Goal: Information Seeking & Learning: Check status

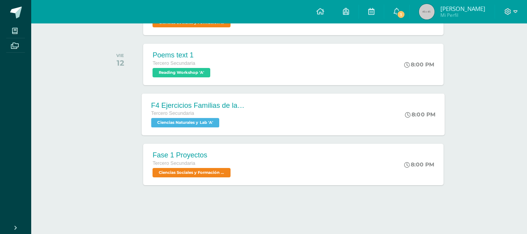
scroll to position [261, 0]
click at [399, 20] on link "1" at bounding box center [396, 11] width 25 height 23
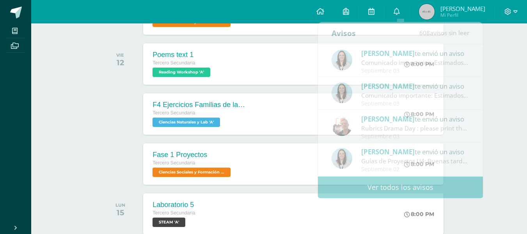
click at [518, 77] on div "Actividades recientes y próximas Tablero Pendientes de entrega Entregadas todas…" at bounding box center [279, 148] width 496 height 771
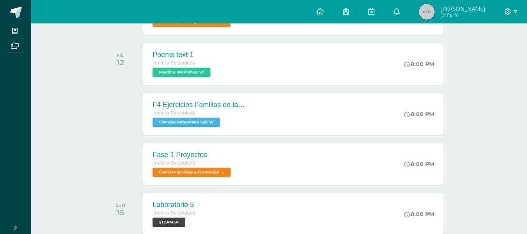
click at [423, 15] on img at bounding box center [427, 12] width 16 height 16
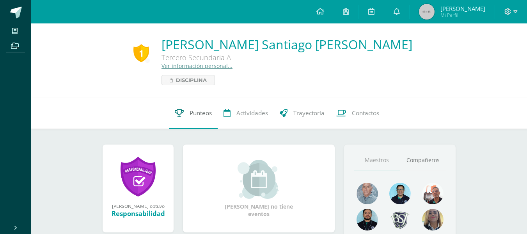
click at [202, 125] on link "Punteos" at bounding box center [193, 113] width 49 height 31
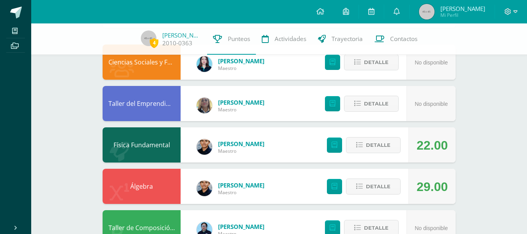
scroll to position [117, 0]
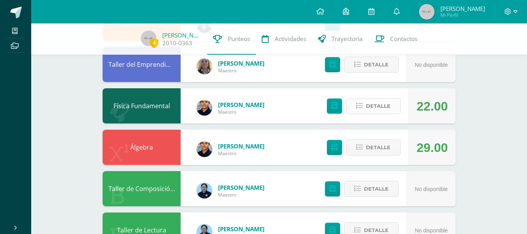
click at [363, 106] on icon at bounding box center [359, 106] width 7 height 7
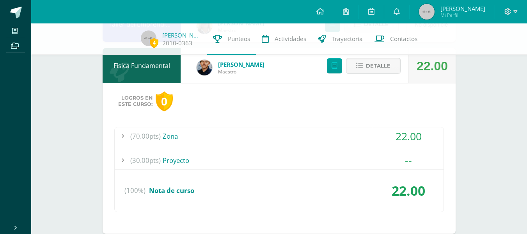
scroll to position [156, 0]
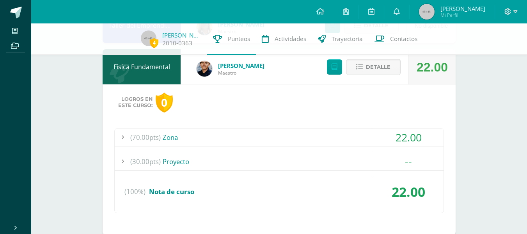
click at [197, 141] on div "(70.00pts) Zona" at bounding box center [279, 137] width 329 height 18
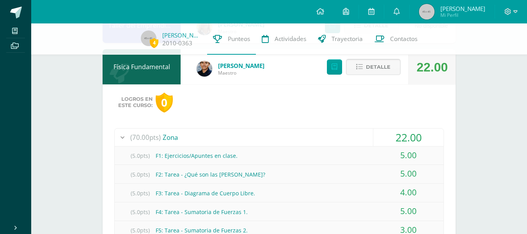
click at [357, 66] on icon at bounding box center [359, 67] width 7 height 7
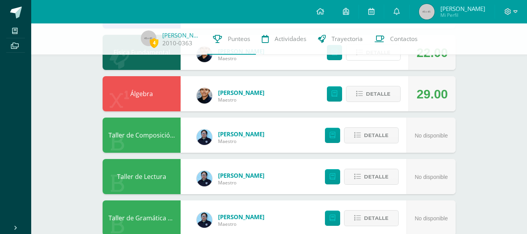
scroll to position [195, 0]
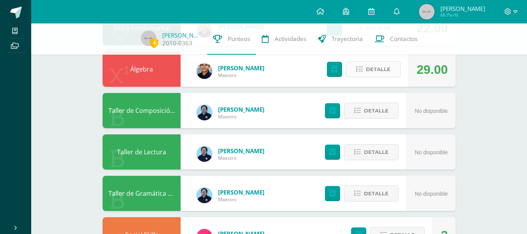
click at [360, 75] on button "Detalle" at bounding box center [373, 69] width 55 height 16
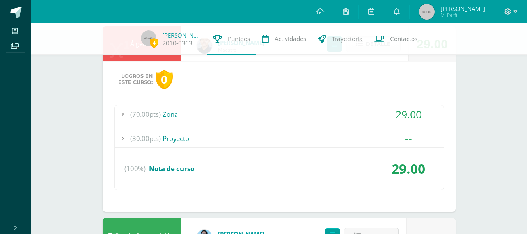
scroll to position [234, 0]
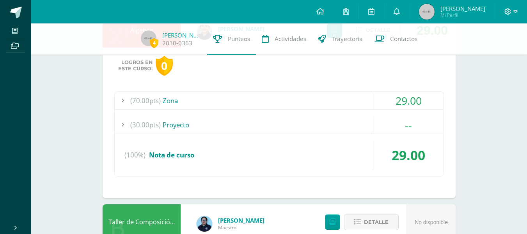
click at [174, 105] on div "(70.00pts) Zona" at bounding box center [279, 101] width 329 height 18
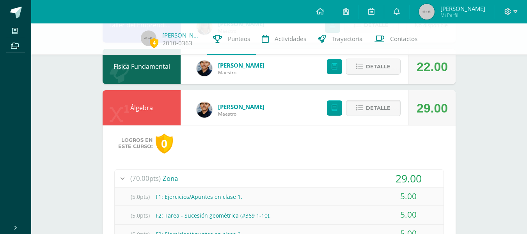
scroll to position [156, 0]
click at [385, 115] on span "Detalle" at bounding box center [378, 108] width 25 height 14
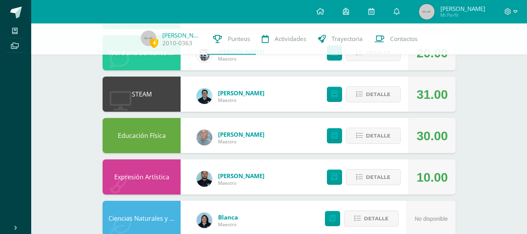
scroll to position [492, 0]
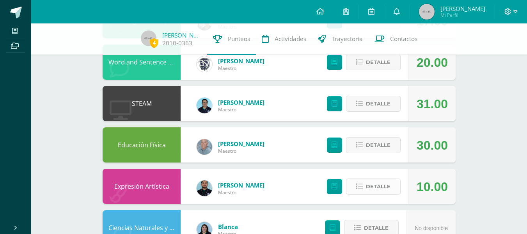
click at [391, 187] on button "Detalle" at bounding box center [373, 186] width 55 height 16
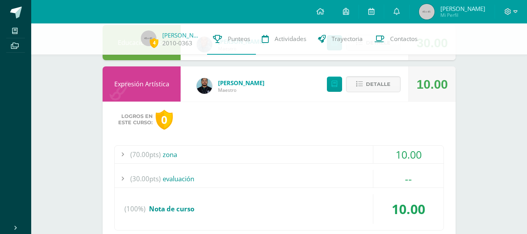
scroll to position [609, 0]
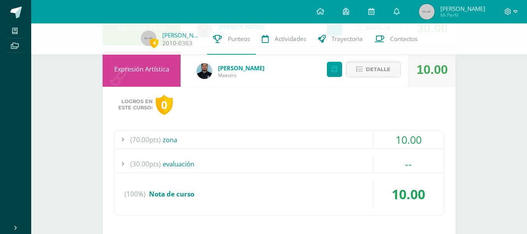
click at [180, 142] on div "(70.00pts) zona" at bounding box center [279, 140] width 329 height 18
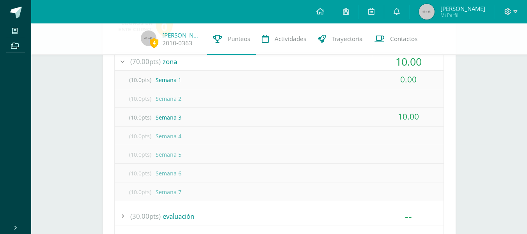
scroll to position [726, 0]
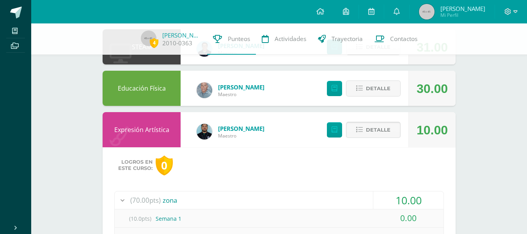
click at [358, 135] on button "Detalle" at bounding box center [373, 130] width 55 height 16
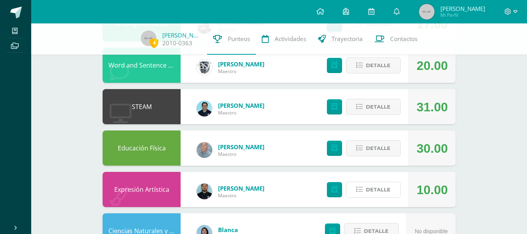
scroll to position [480, 0]
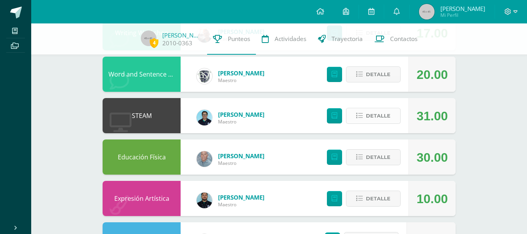
click at [364, 120] on button "Detalle" at bounding box center [373, 116] width 55 height 16
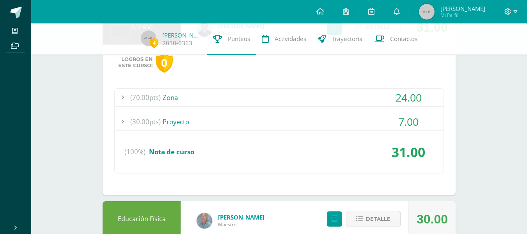
scroll to position [558, 0]
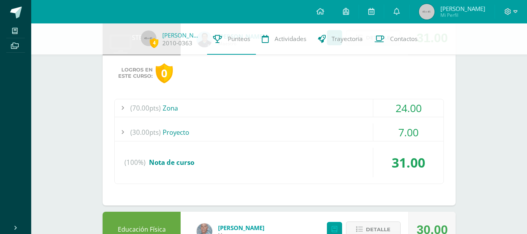
click at [200, 131] on div "(30.00pts) Proyecto" at bounding box center [279, 132] width 329 height 18
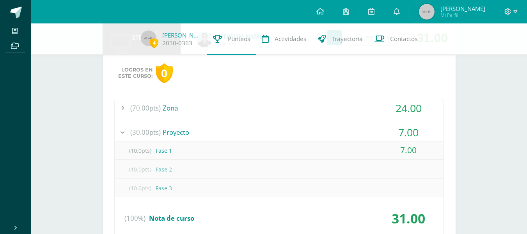
click at [169, 105] on div "(70.00pts) Zona" at bounding box center [279, 108] width 329 height 18
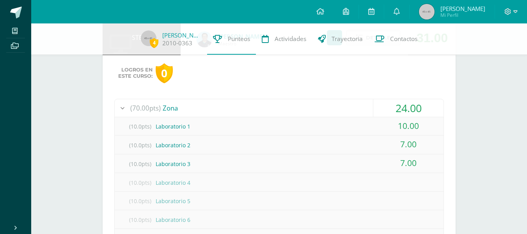
click at [169, 113] on div "(70.00pts) Zona" at bounding box center [279, 108] width 329 height 18
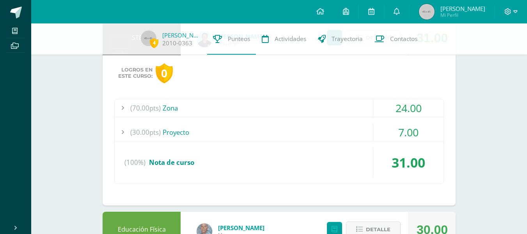
click at [169, 113] on div "(70.00pts) Zona" at bounding box center [279, 108] width 329 height 18
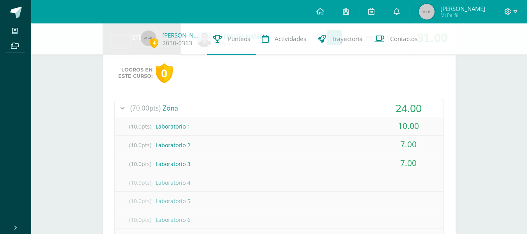
click at [169, 113] on div "(70.00pts) Zona" at bounding box center [279, 108] width 329 height 18
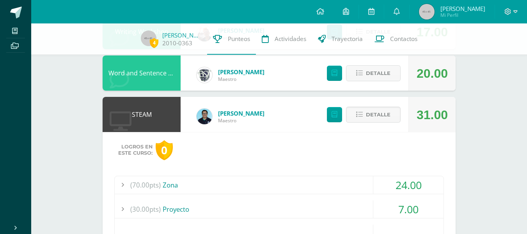
scroll to position [473, 0]
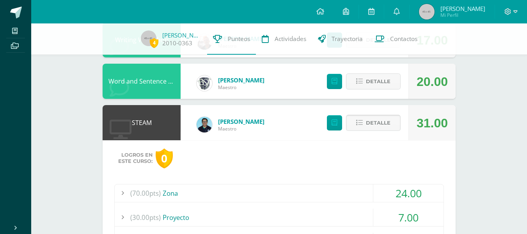
click at [351, 128] on button "Detalle" at bounding box center [373, 123] width 55 height 16
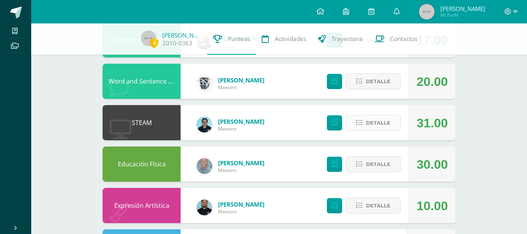
scroll to position [395, 0]
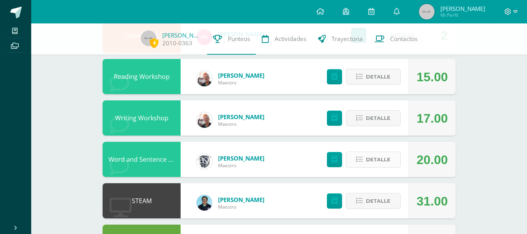
click at [393, 164] on button "Detalle" at bounding box center [373, 159] width 55 height 16
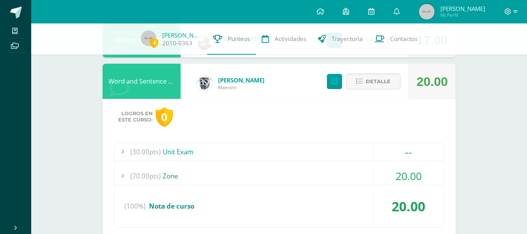
click at [194, 153] on div "(30.00pts) Unit Exam" at bounding box center [279, 152] width 329 height 18
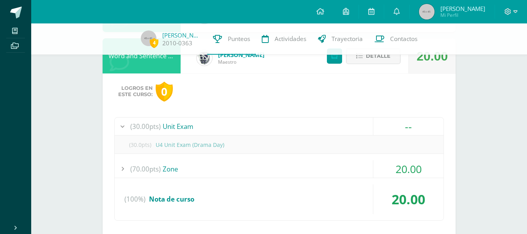
scroll to position [512, 0]
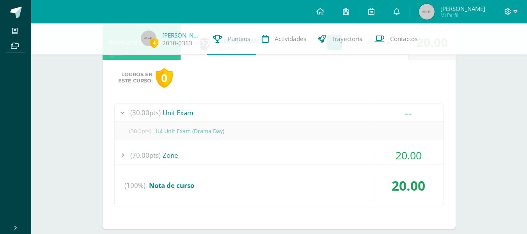
click at [194, 153] on div "(70.00pts) Zone" at bounding box center [279, 155] width 329 height 18
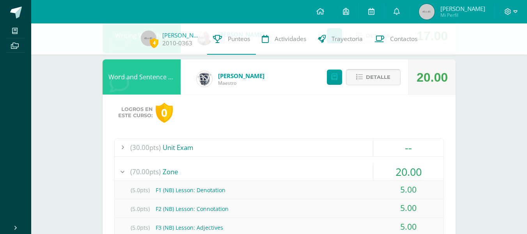
scroll to position [434, 0]
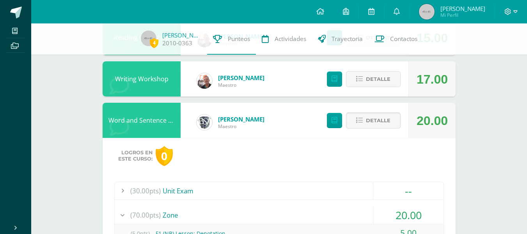
click at [359, 123] on icon at bounding box center [359, 120] width 7 height 7
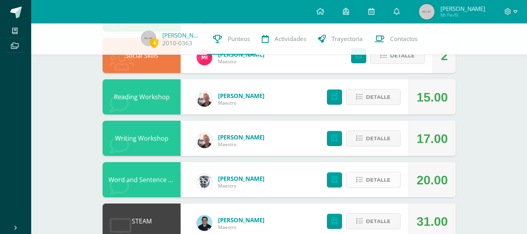
scroll to position [356, 0]
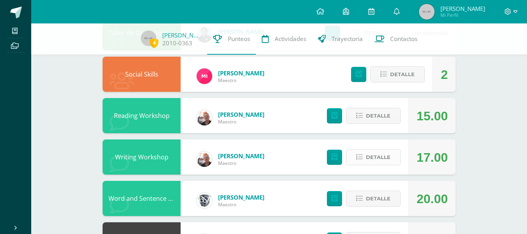
click at [361, 155] on icon at bounding box center [359, 157] width 7 height 7
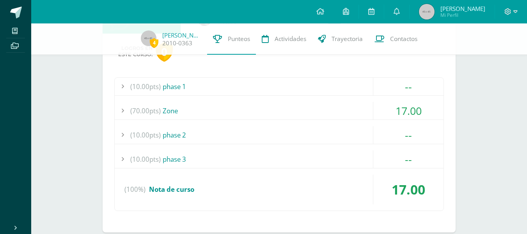
scroll to position [512, 0]
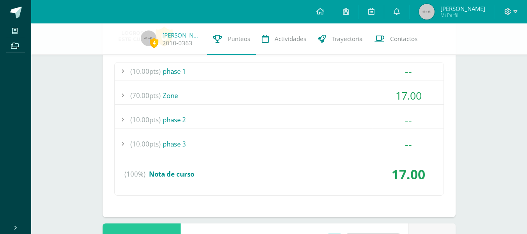
click at [182, 99] on div "(70.00pts) Zone" at bounding box center [279, 96] width 329 height 18
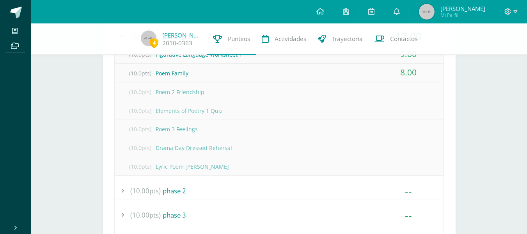
scroll to position [590, 0]
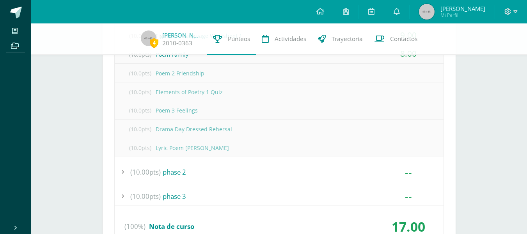
click at [207, 175] on div "(10.00pts) phase 2" at bounding box center [279, 172] width 329 height 18
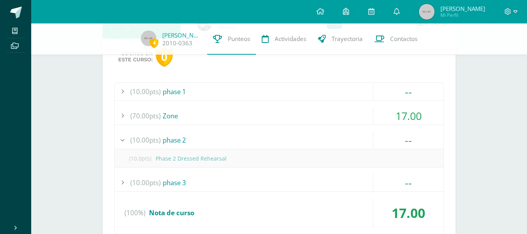
scroll to position [512, 0]
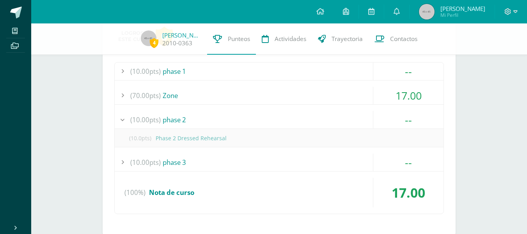
click at [196, 98] on div "(70.00pts) Zone" at bounding box center [279, 96] width 329 height 18
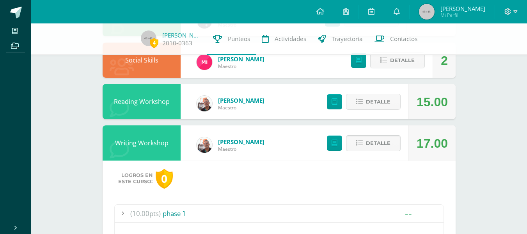
scroll to position [356, 0]
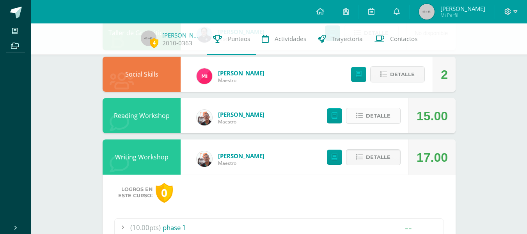
click at [369, 120] on span "Detalle" at bounding box center [378, 116] width 25 height 14
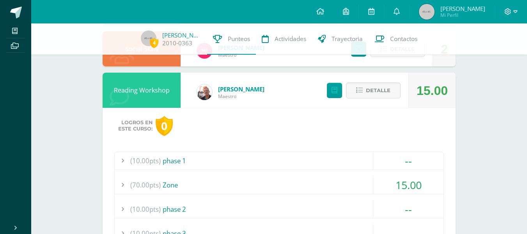
scroll to position [395, 0]
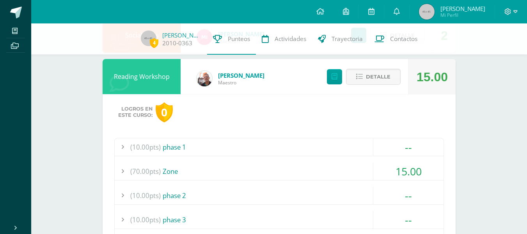
click at [180, 173] on div "(70.00pts) Zone" at bounding box center [279, 171] width 329 height 18
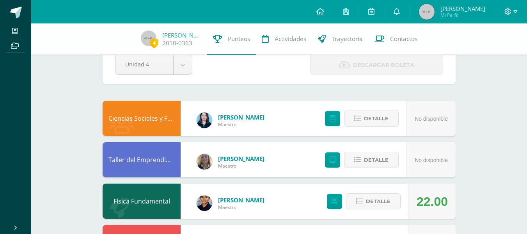
scroll to position [0, 0]
